Goal: Information Seeking & Learning: Learn about a topic

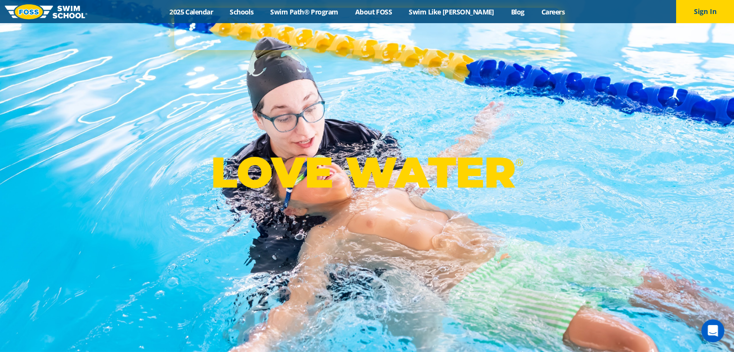
click at [331, 130] on div "LOVE WATER ®" at bounding box center [367, 176] width 734 height 352
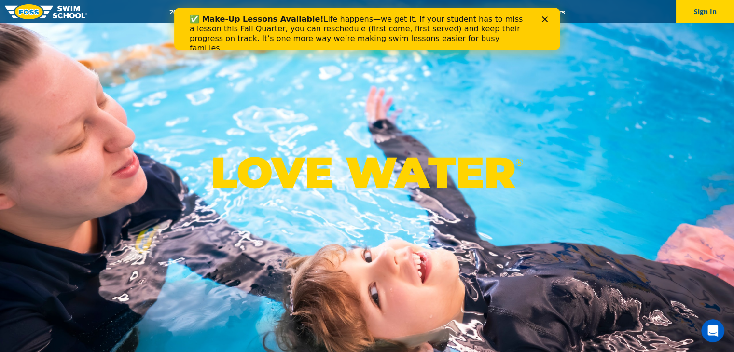
click at [543, 21] on polygon "Close" at bounding box center [544, 19] width 6 height 6
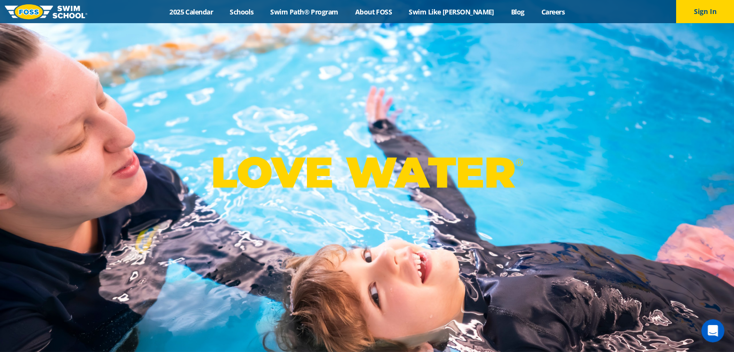
click at [539, 11] on link "Careers" at bounding box center [553, 11] width 40 height 9
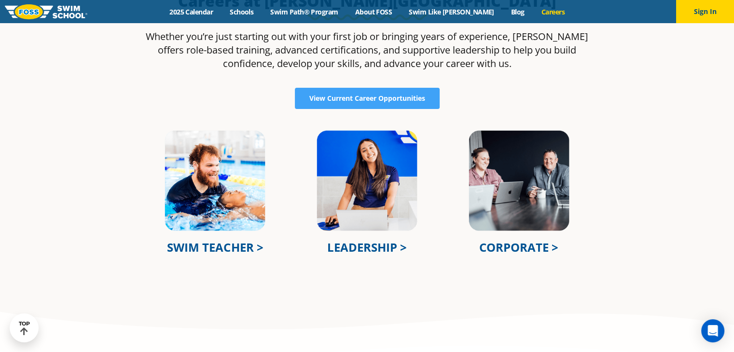
scroll to position [328, 0]
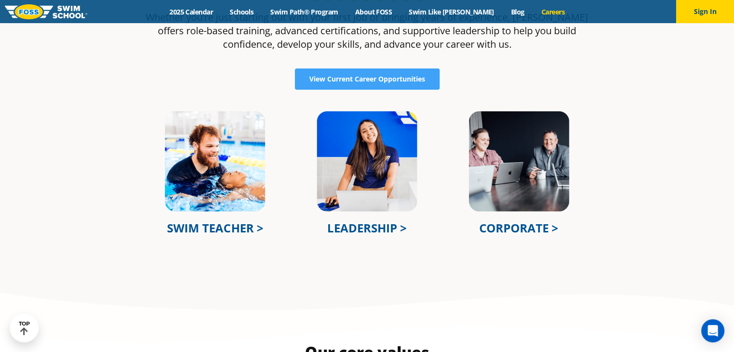
click at [234, 165] on img at bounding box center [215, 161] width 103 height 103
